Goal: Task Accomplishment & Management: Manage account settings

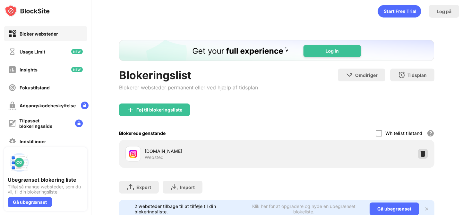
click at [424, 154] on img at bounding box center [422, 154] width 6 height 6
